Goal: Transaction & Acquisition: Purchase product/service

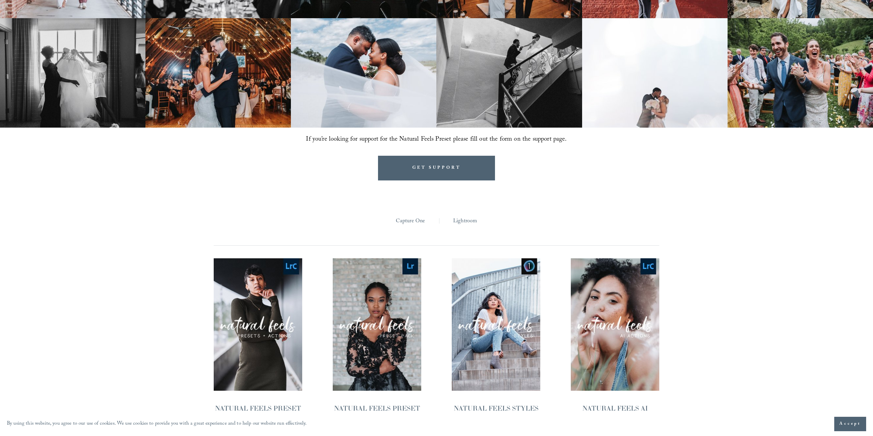
scroll to position [748, 0]
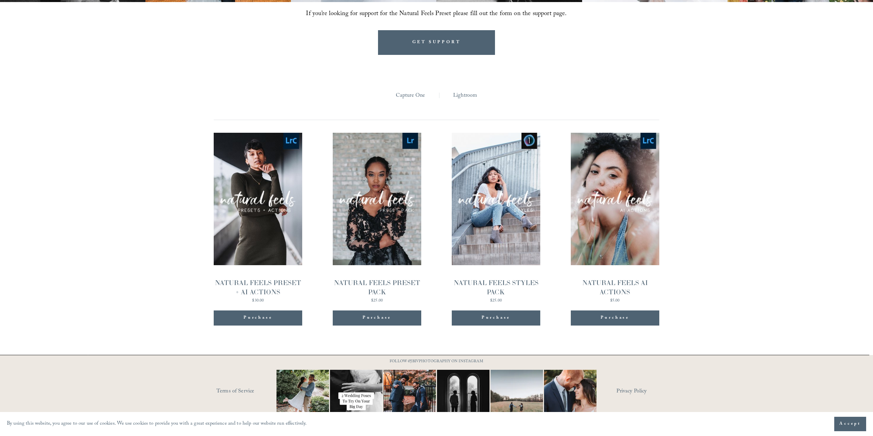
click at [267, 278] on div "NATURAL FEELS PRESET + AI ACTIONS" at bounding box center [258, 287] width 88 height 19
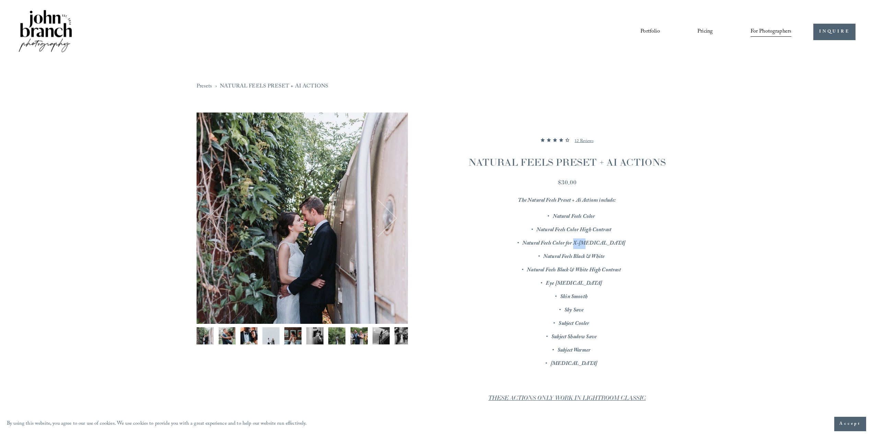
drag, startPoint x: 593, startPoint y: 241, endPoint x: 612, endPoint y: 243, distance: 18.9
click at [612, 243] on p "Natural Feels Color for X-T3" at bounding box center [573, 243] width 205 height 11
copy em "X-T3"
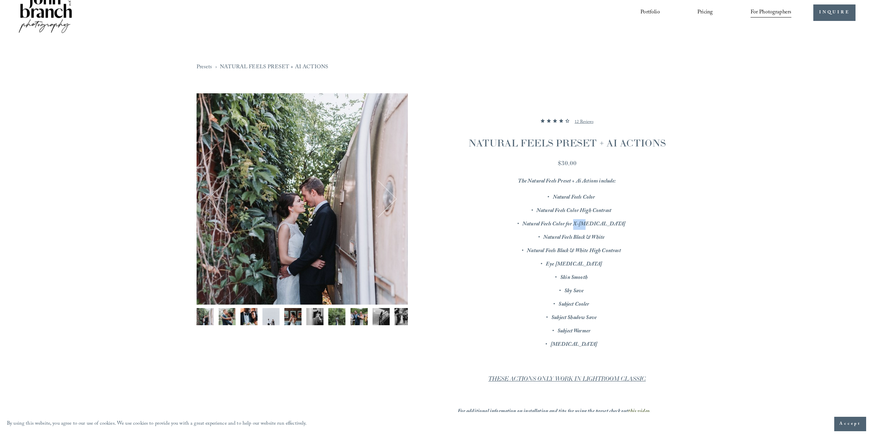
scroll to position [69, 0]
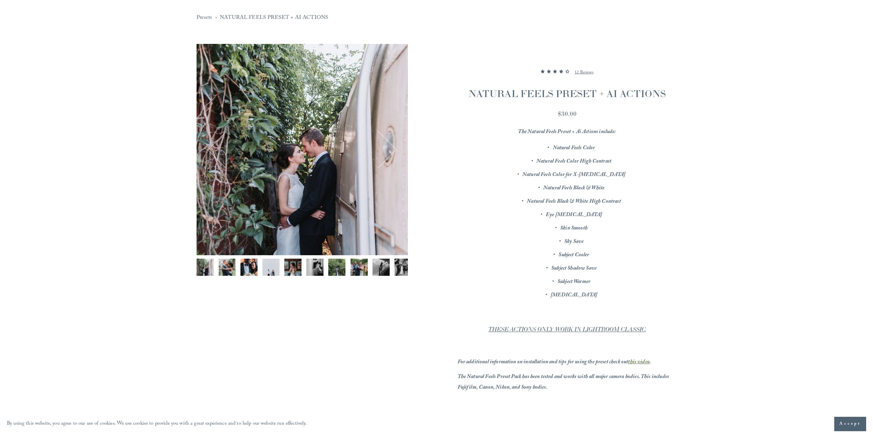
click at [651, 250] on p "Subject Cooler" at bounding box center [573, 255] width 205 height 11
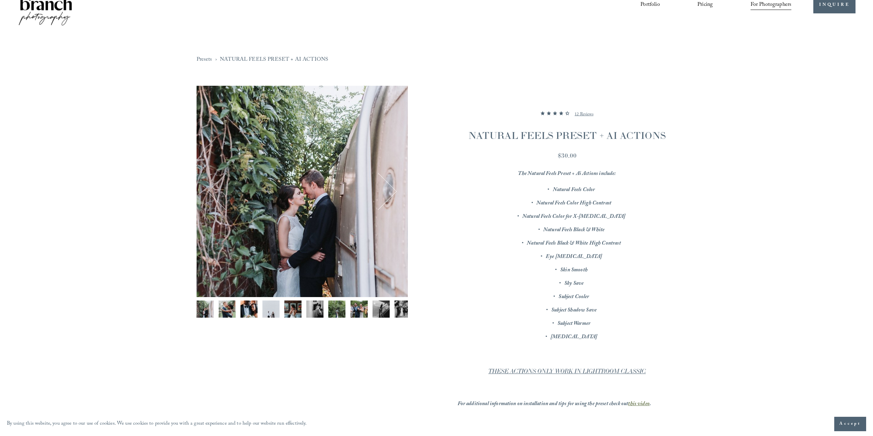
scroll to position [0, 0]
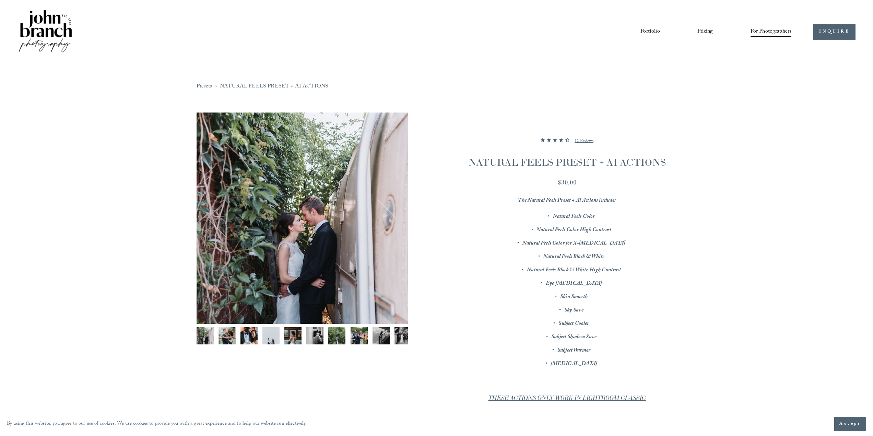
drag, startPoint x: 431, startPoint y: 1, endPoint x: 470, endPoint y: 208, distance: 211.4
click at [470, 208] on div "The Natural Feels Preset + Ai Actions include: Natural Feels Color Natural Feel…" at bounding box center [566, 353] width 219 height 317
click at [391, 226] on button "Next" at bounding box center [377, 218] width 33 height 33
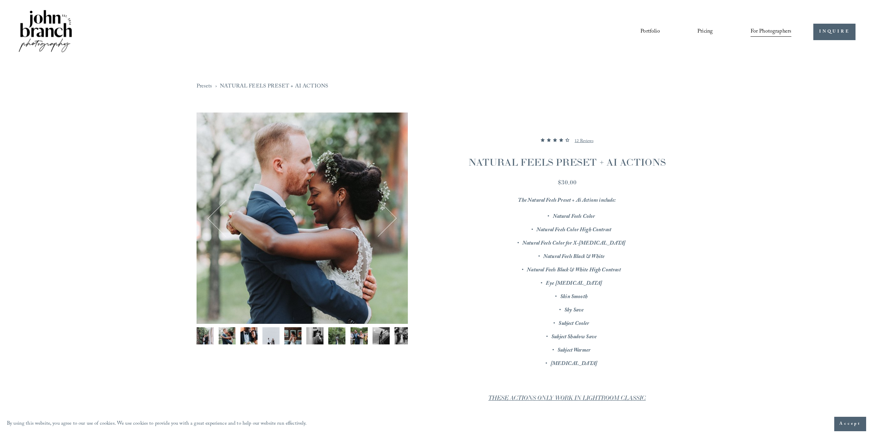
click at [389, 224] on button "Next" at bounding box center [377, 218] width 33 height 33
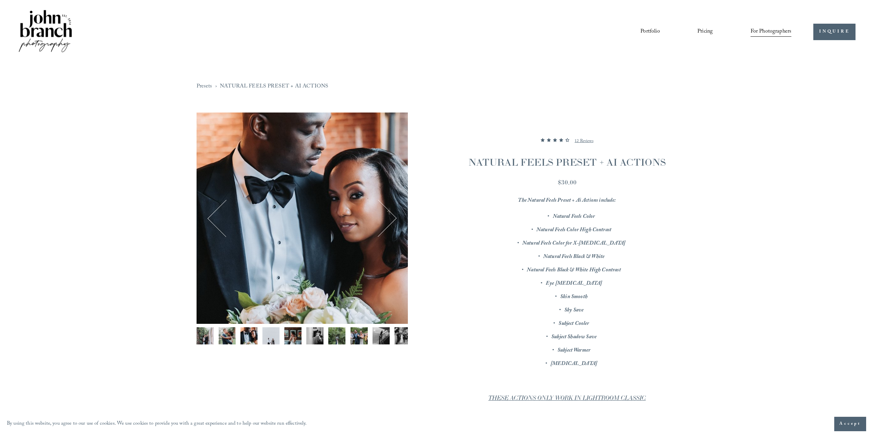
click at [389, 224] on button "Next" at bounding box center [377, 218] width 33 height 33
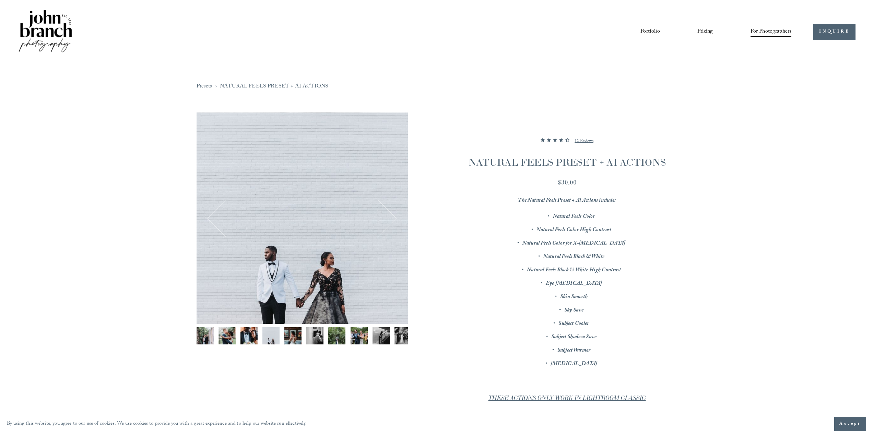
click at [389, 224] on button "Next" at bounding box center [377, 218] width 33 height 33
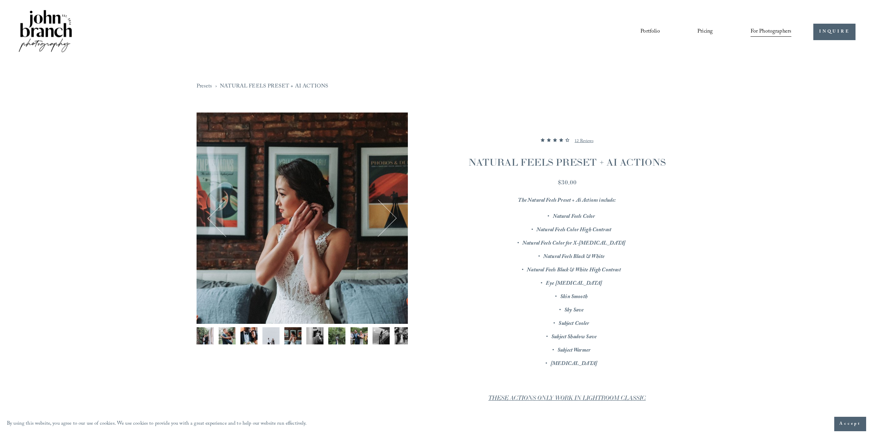
click at [389, 224] on button "Next" at bounding box center [377, 218] width 33 height 33
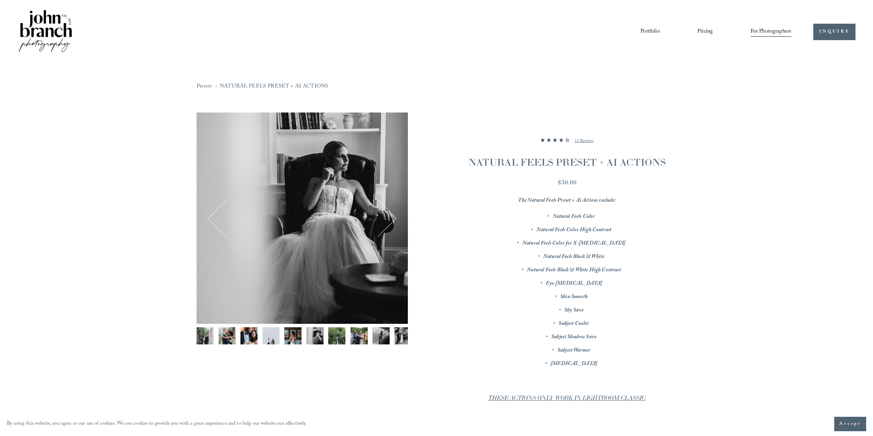
click at [389, 224] on button "Next" at bounding box center [377, 218] width 33 height 33
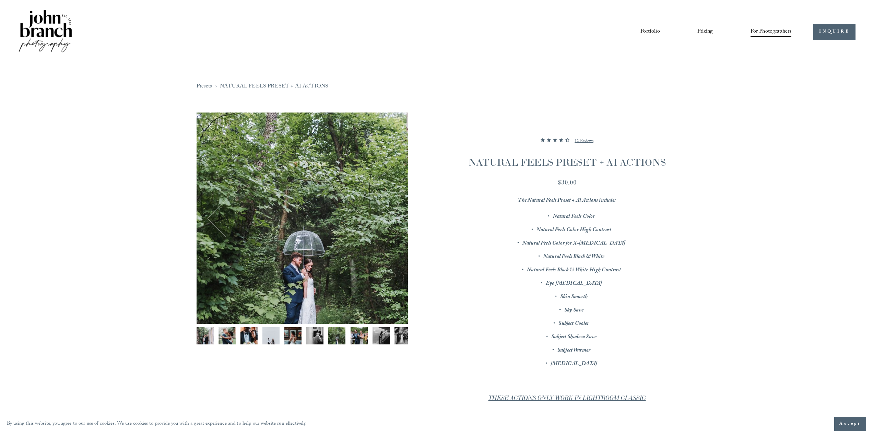
click at [389, 224] on button "Next" at bounding box center [377, 218] width 33 height 33
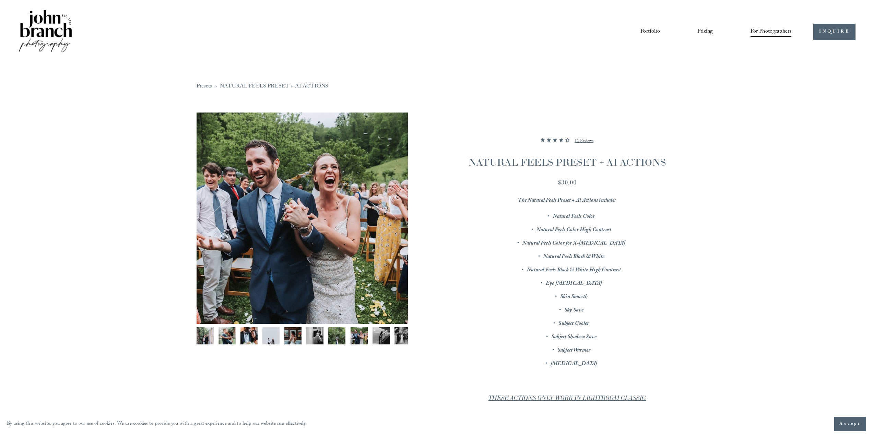
click at [389, 224] on button "Next" at bounding box center [377, 218] width 33 height 33
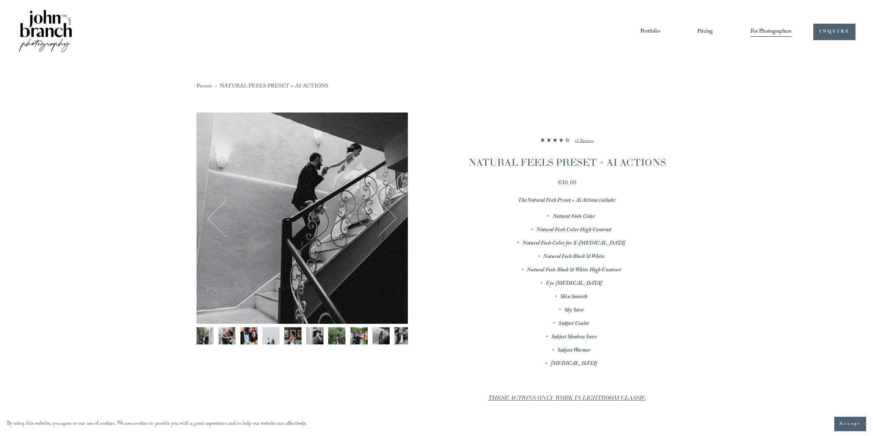
click at [389, 224] on button "Next" at bounding box center [377, 218] width 33 height 33
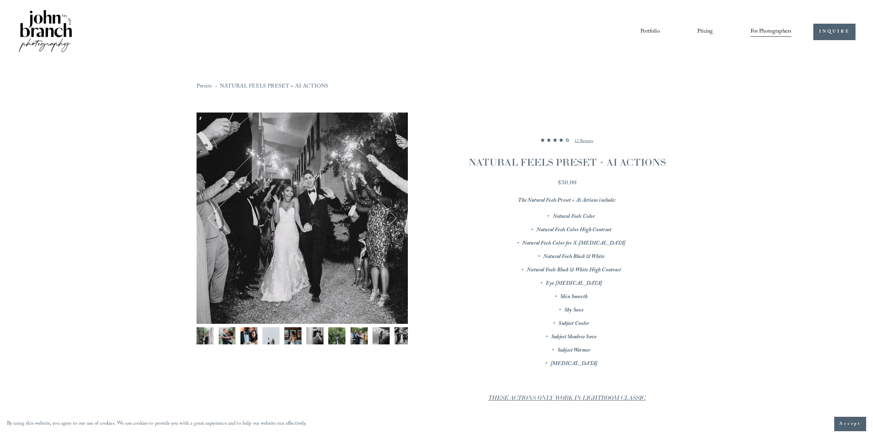
click at [389, 224] on button "Next" at bounding box center [377, 218] width 33 height 33
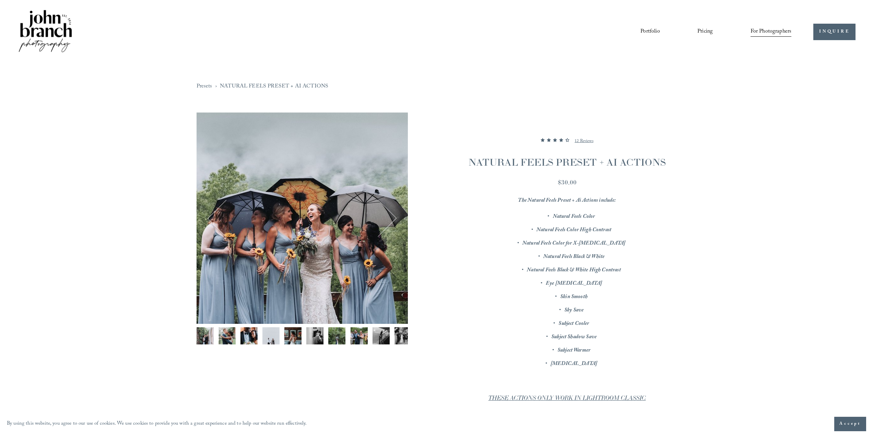
click at [389, 224] on button "Next" at bounding box center [377, 218] width 33 height 33
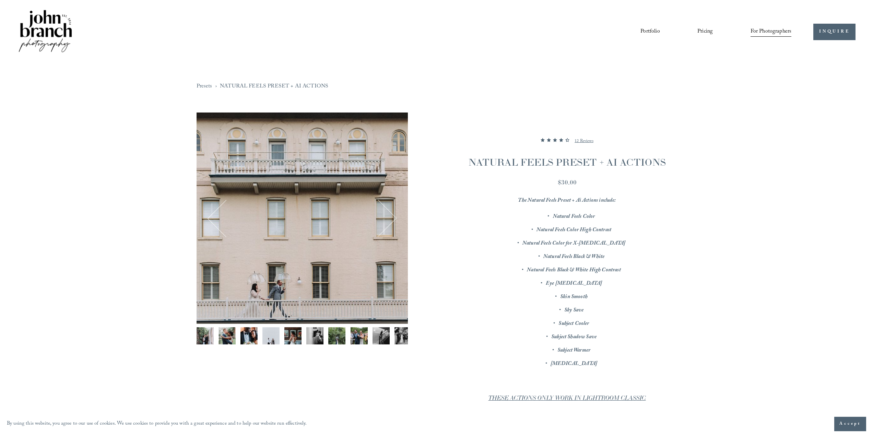
click at [389, 224] on button "Next" at bounding box center [377, 218] width 33 height 33
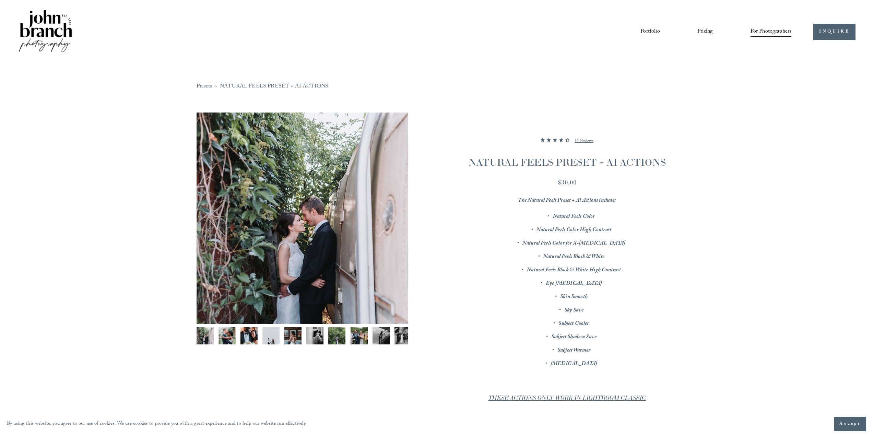
click at [389, 224] on button "Next" at bounding box center [377, 218] width 33 height 33
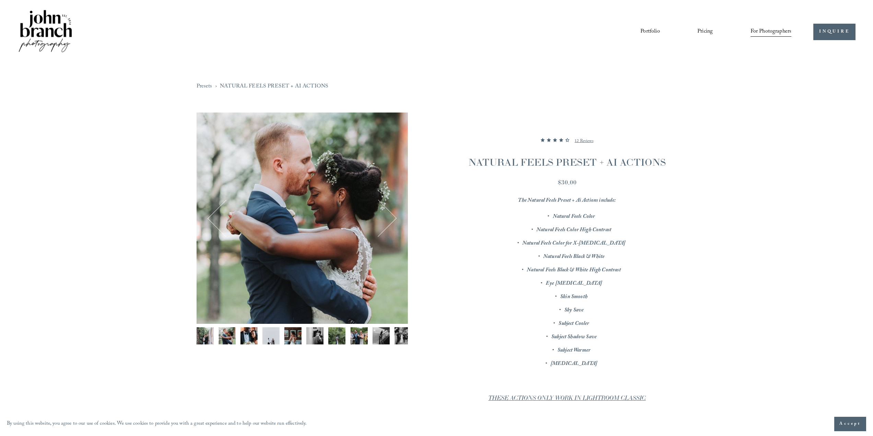
click at [414, 222] on section "NATURAL FEELS PRESET + AI ACTIONS 4.416666666666667 out of 5 stars 12 Reviews $…" at bounding box center [542, 326] width 269 height 429
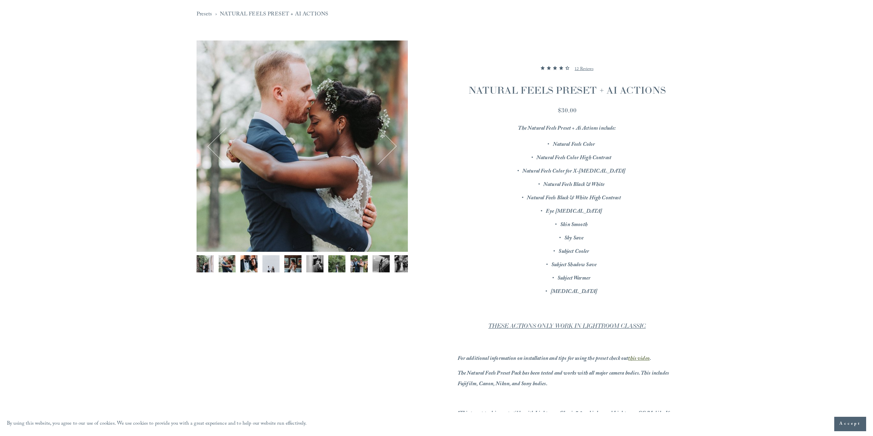
scroll to position [69, 0]
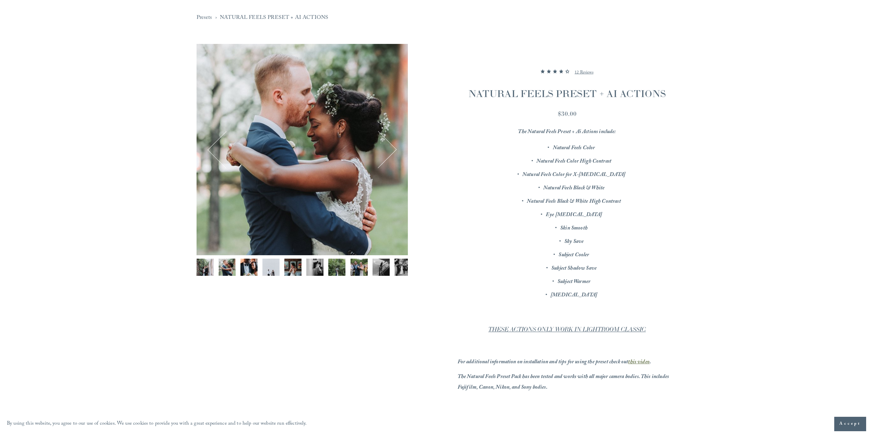
click at [384, 159] on button "Next" at bounding box center [377, 149] width 33 height 33
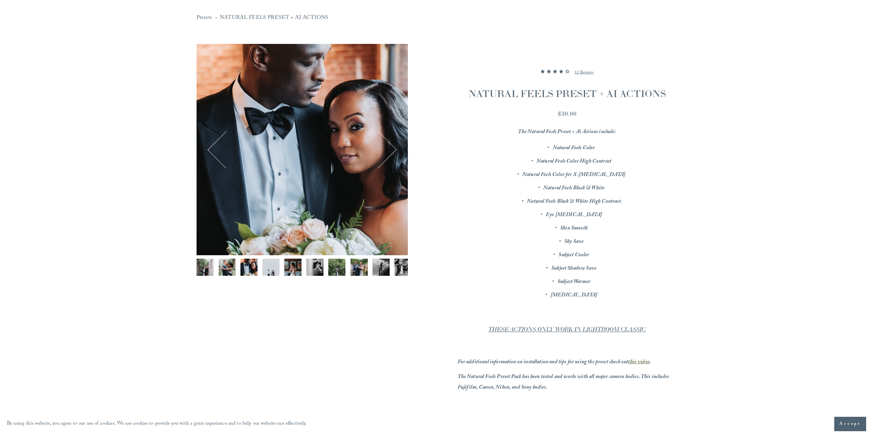
click at [384, 159] on button "Next" at bounding box center [377, 149] width 33 height 33
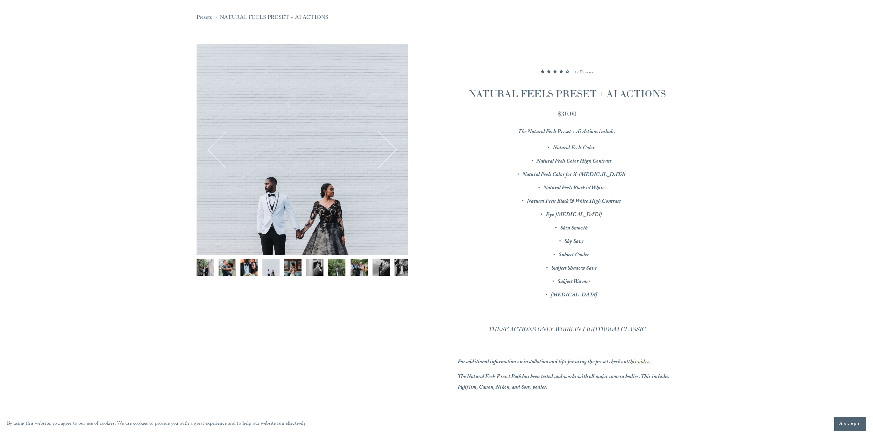
click at [384, 159] on button "Next" at bounding box center [377, 149] width 33 height 33
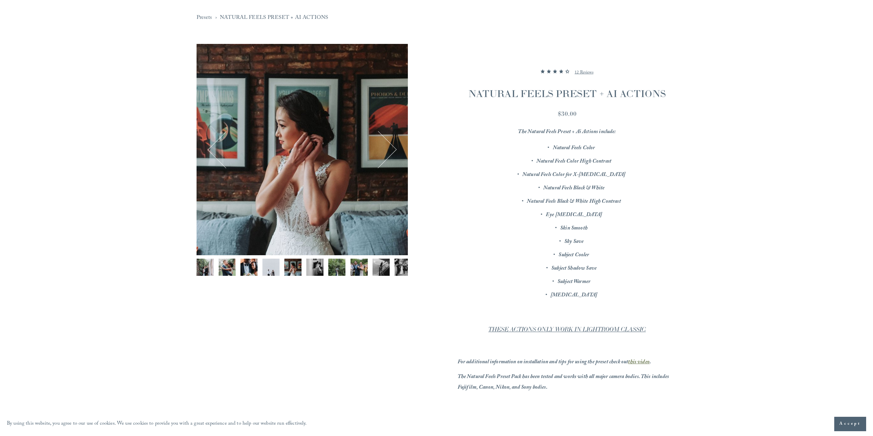
click at [388, 159] on button "Next" at bounding box center [377, 149] width 33 height 33
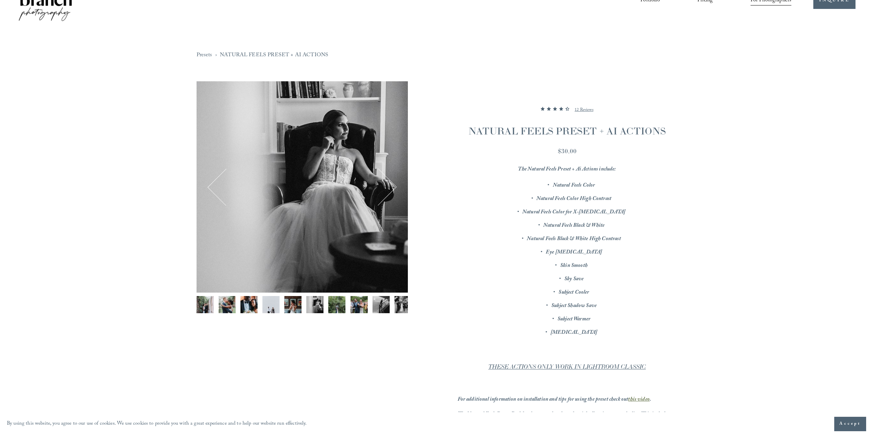
scroll to position [0, 0]
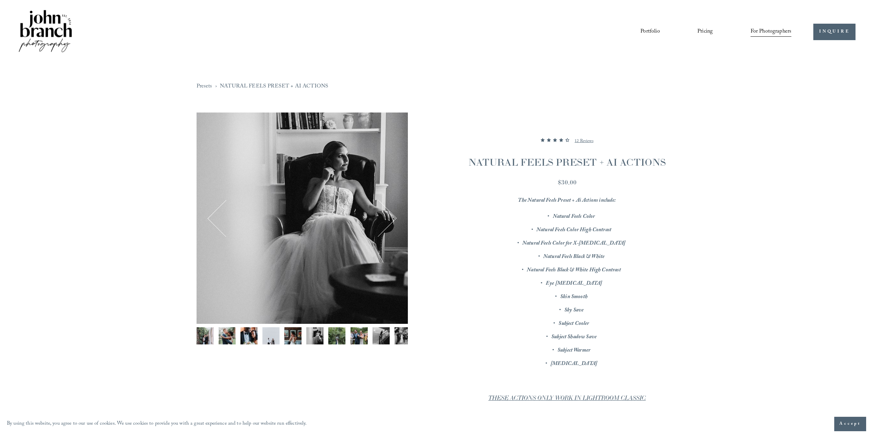
click at [434, 132] on section "NATURAL FEELS PRESET + AI ACTIONS 4.416666666666667 out of 5 stars 12 Reviews $…" at bounding box center [542, 326] width 269 height 429
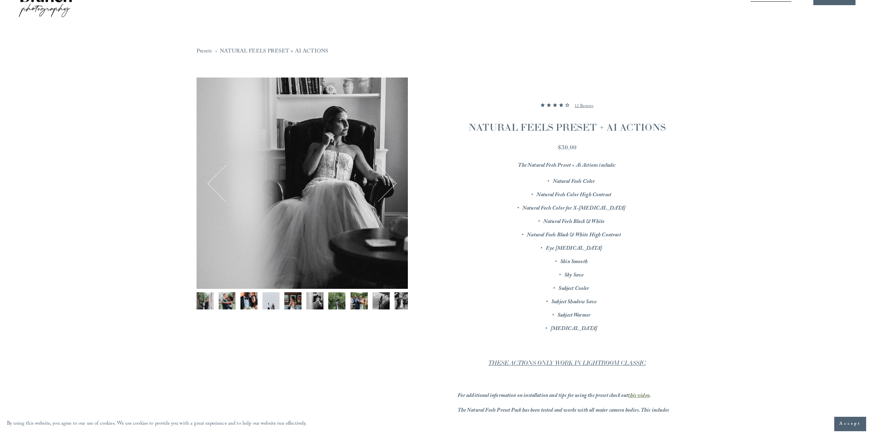
scroll to position [34, 0]
click at [387, 194] on button "Next" at bounding box center [377, 183] width 33 height 33
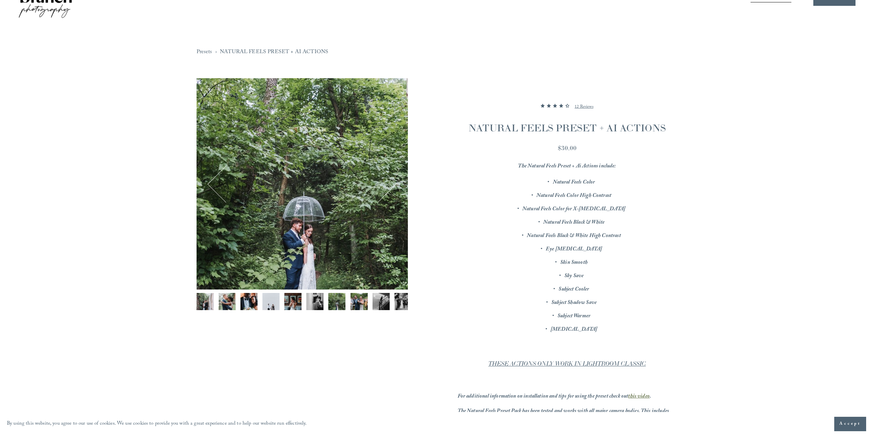
click at [393, 184] on button "Next" at bounding box center [377, 183] width 33 height 33
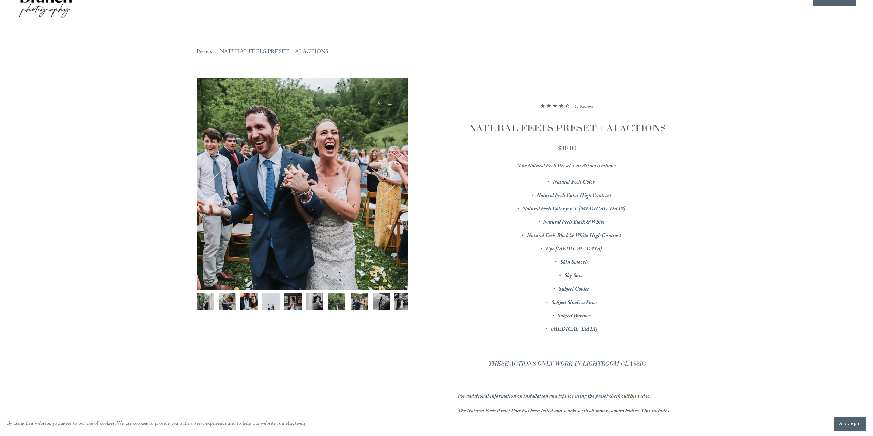
click at [393, 179] on button "Next" at bounding box center [377, 183] width 33 height 33
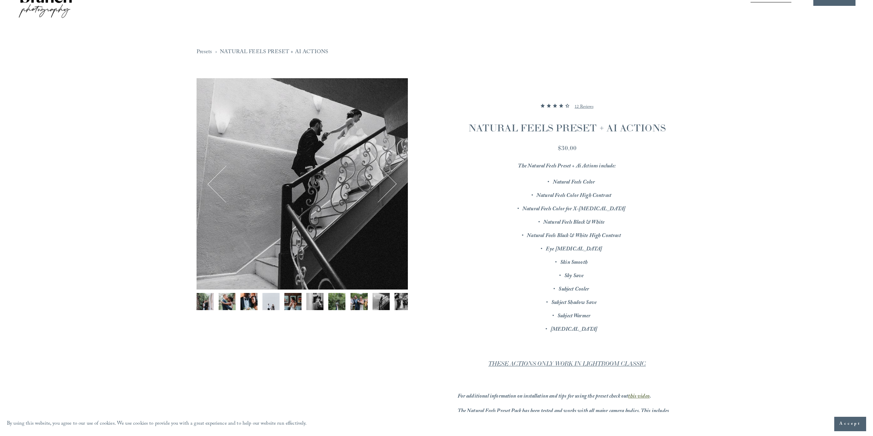
click at [393, 179] on button "Next" at bounding box center [377, 183] width 33 height 33
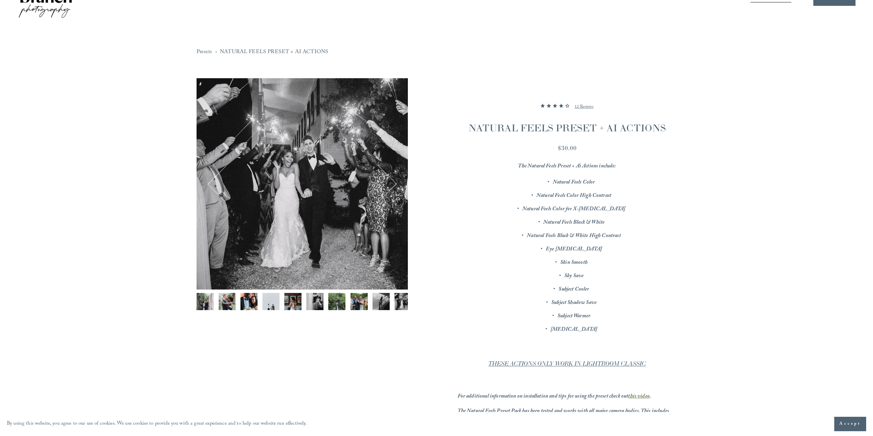
click at [393, 179] on button "Next" at bounding box center [377, 183] width 33 height 33
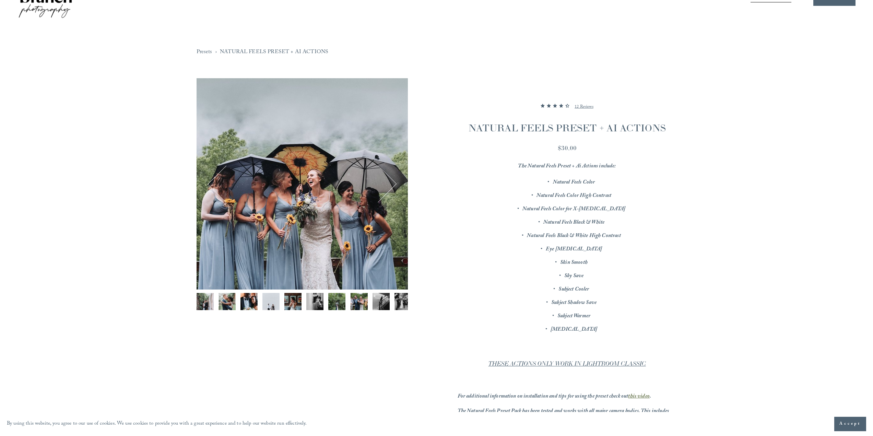
click at [393, 179] on button "Next" at bounding box center [377, 183] width 33 height 33
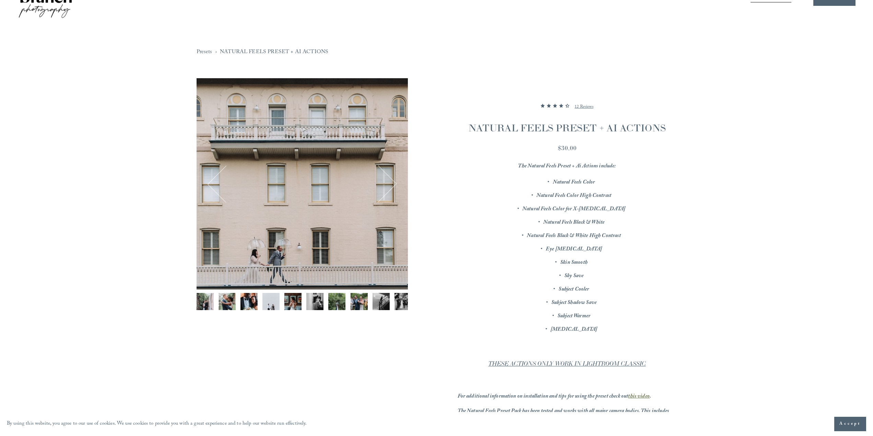
click at [421, 183] on section "NATURAL FEELS PRESET + AI ACTIONS 4.416666666666667 out of 5 stars 12 Reviews $…" at bounding box center [542, 292] width 269 height 429
